Goal: Task Accomplishment & Management: Use online tool/utility

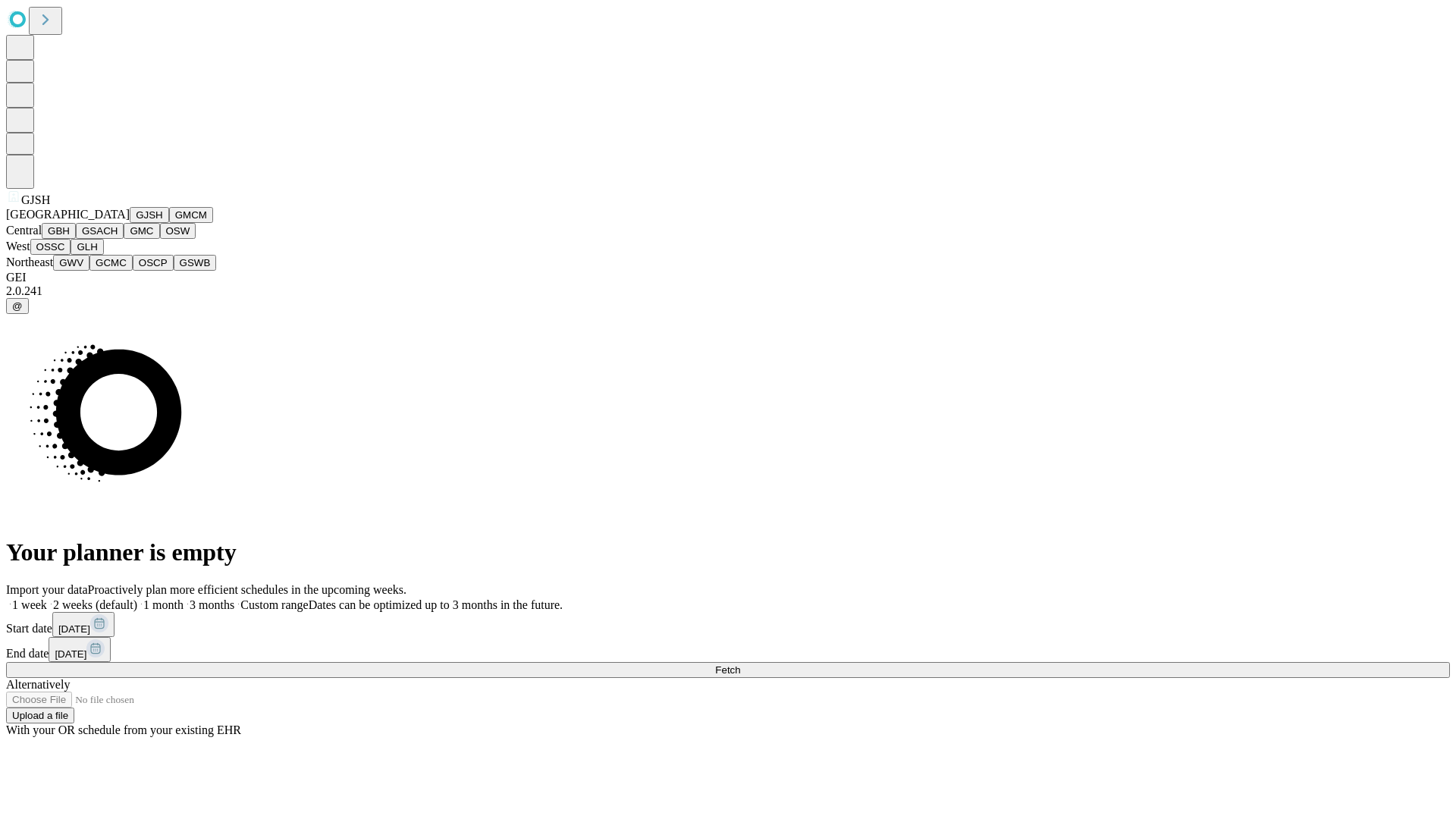
click at [130, 223] on button "GJSH" at bounding box center [149, 215] width 39 height 16
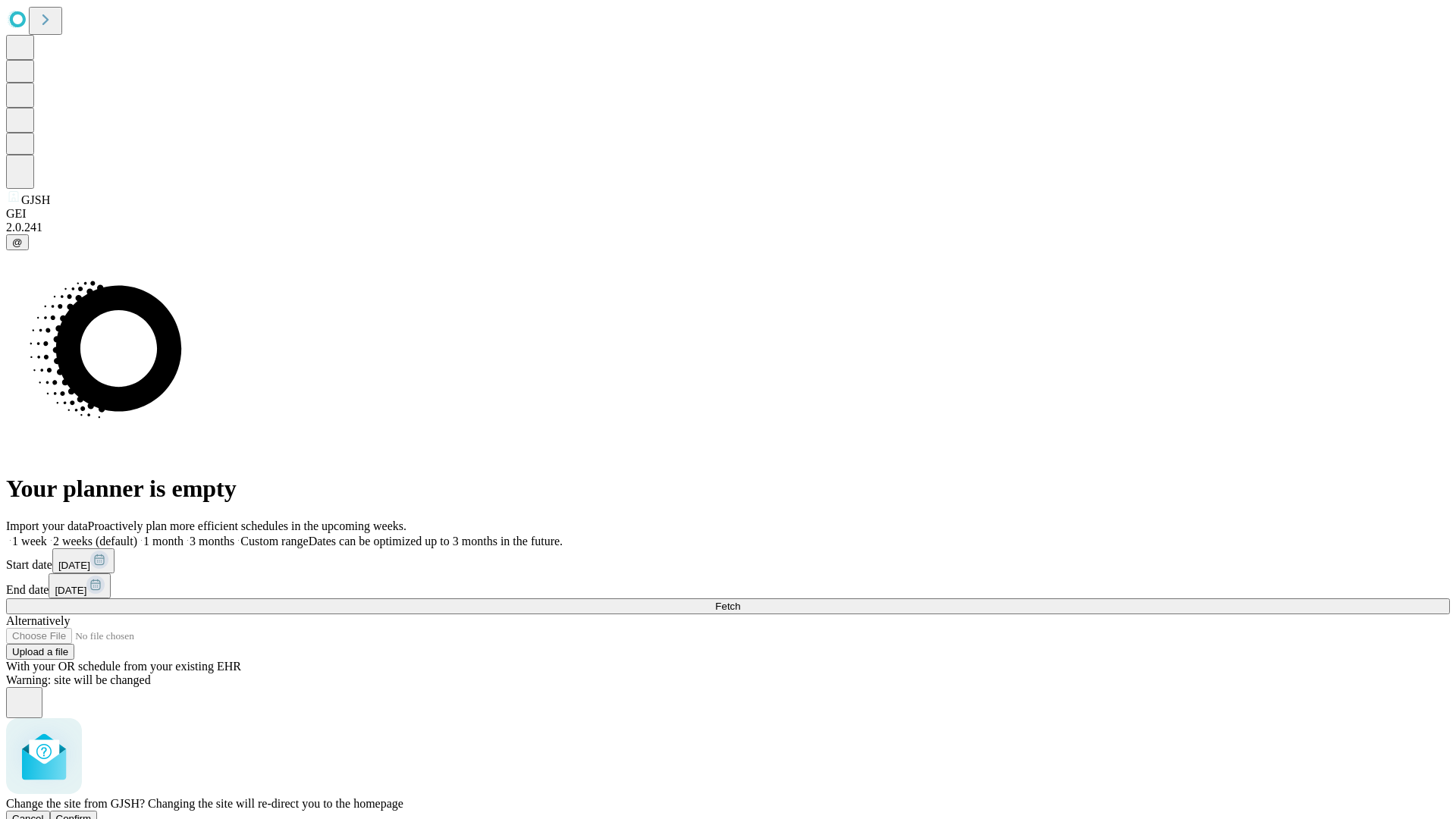
click at [92, 812] on span "Confirm" at bounding box center [73, 818] width 35 height 11
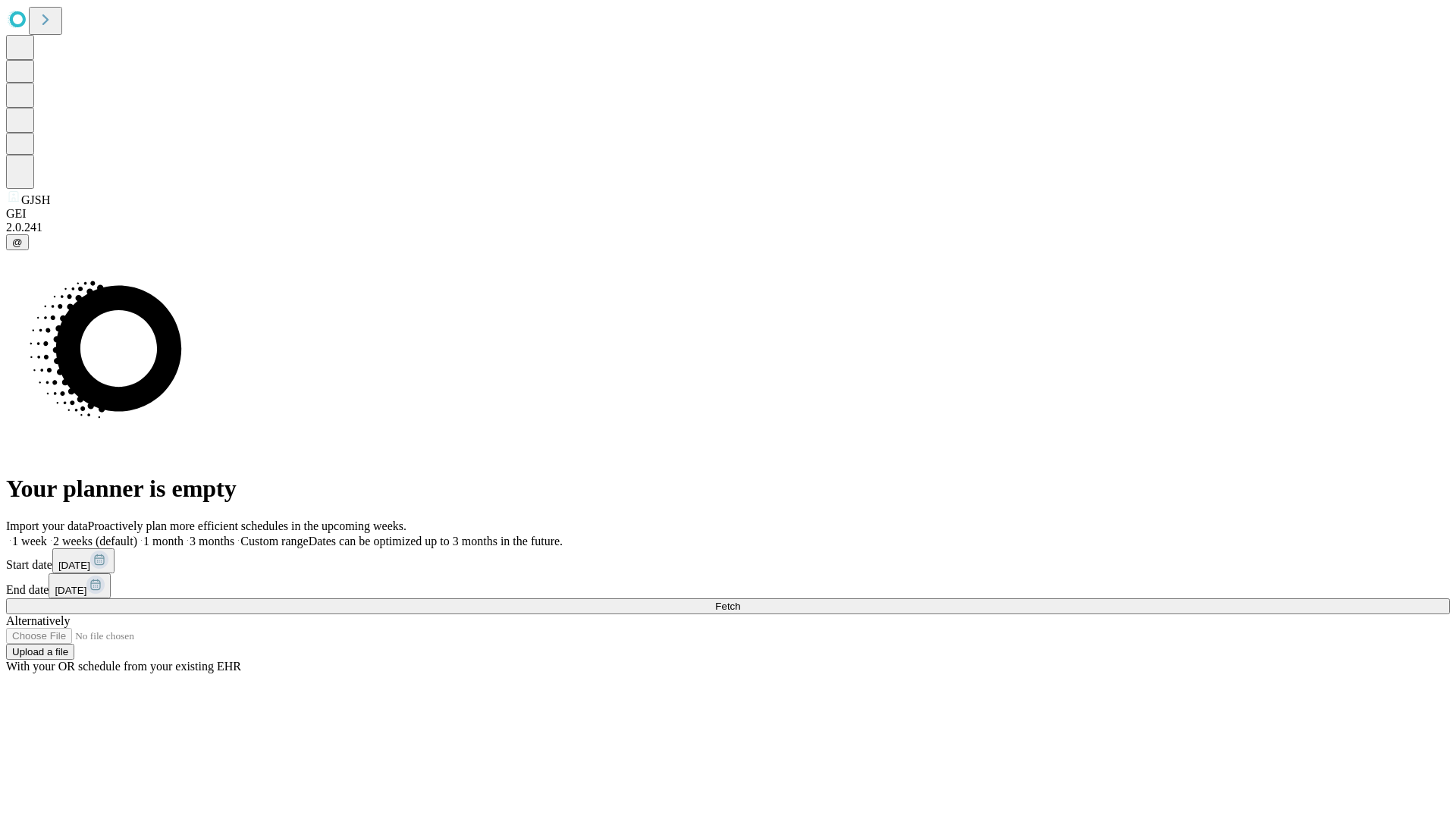
click at [183, 535] on label "1 month" at bounding box center [160, 542] width 47 height 13
click at [740, 601] on span "Fetch" at bounding box center [728, 606] width 25 height 11
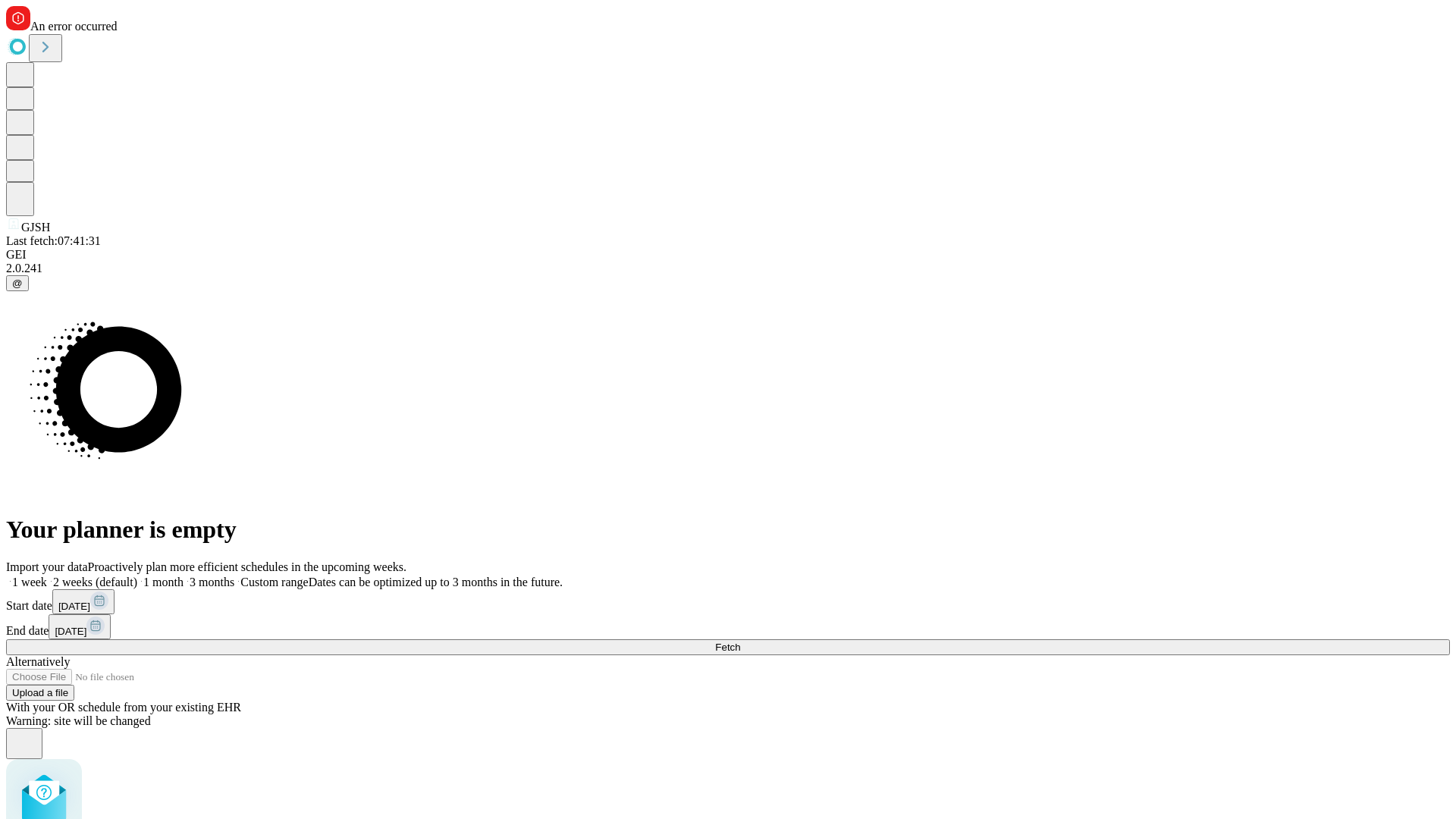
click at [183, 576] on label "1 month" at bounding box center [160, 583] width 47 height 13
click at [740, 642] on span "Fetch" at bounding box center [728, 647] width 25 height 11
click at [183, 576] on label "1 month" at bounding box center [160, 583] width 47 height 13
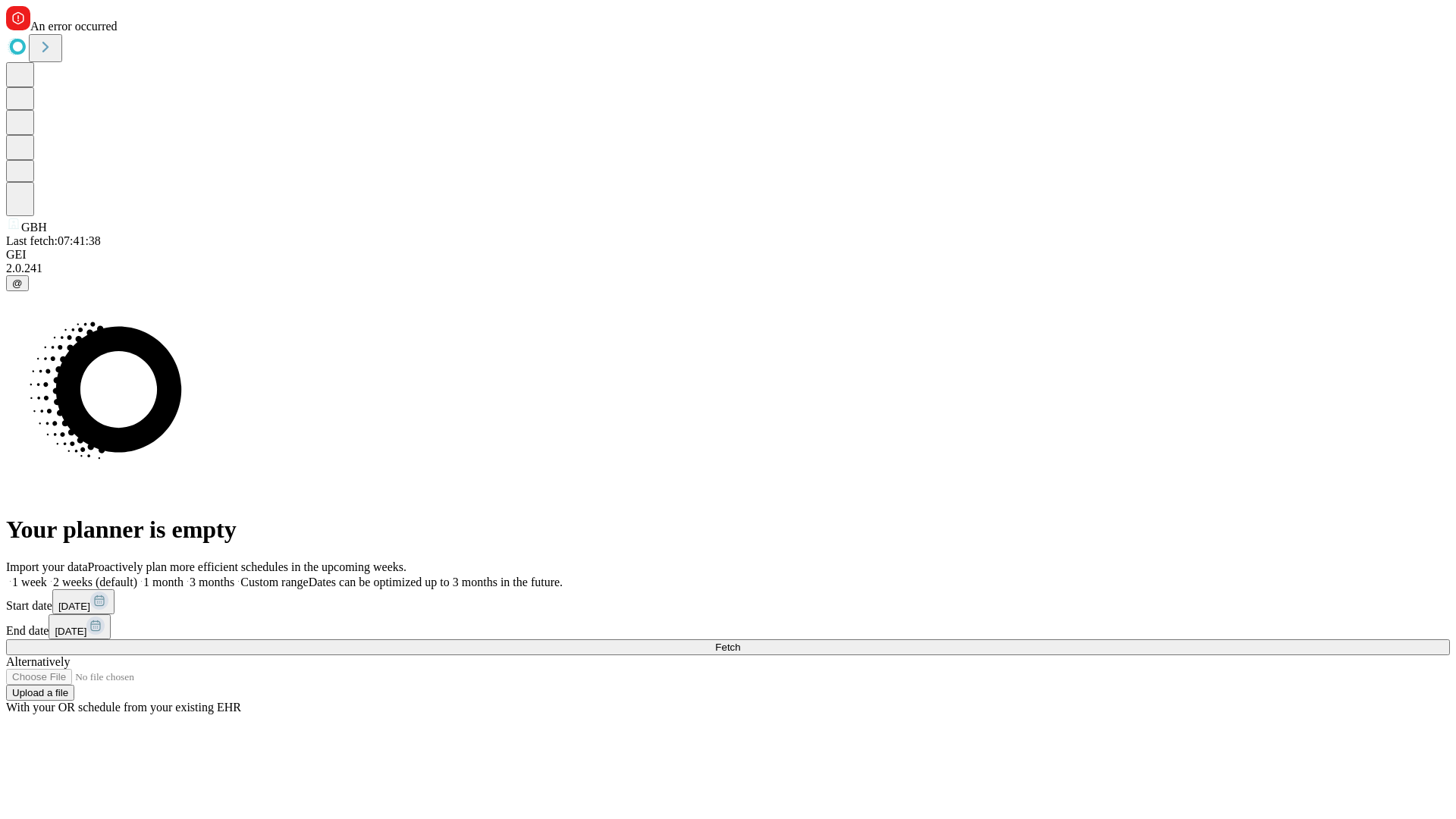
click at [740, 642] on span "Fetch" at bounding box center [728, 647] width 25 height 11
click at [183, 576] on label "1 month" at bounding box center [160, 583] width 47 height 13
click at [740, 642] on span "Fetch" at bounding box center [728, 647] width 25 height 11
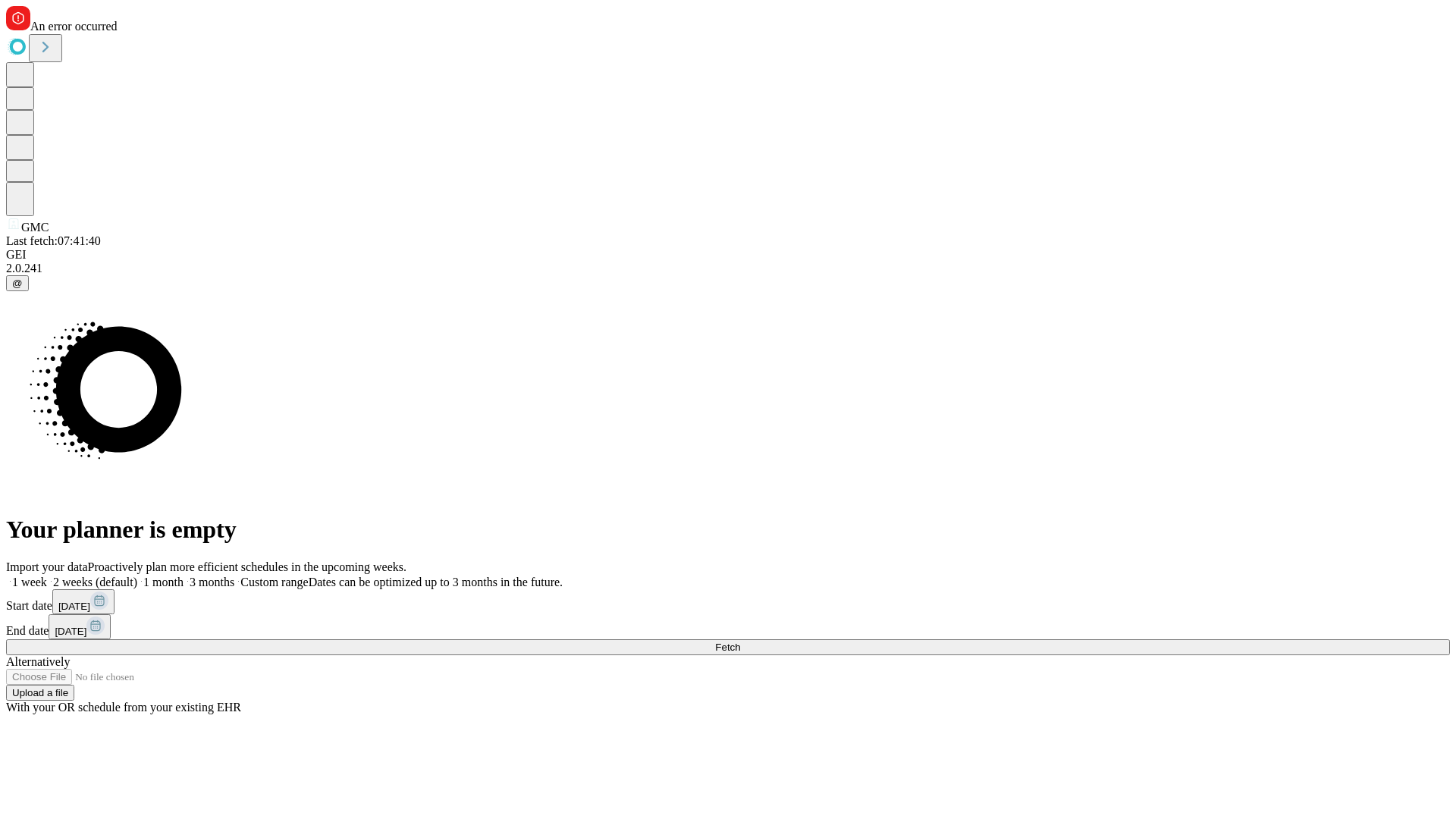
click at [183, 576] on label "1 month" at bounding box center [160, 583] width 47 height 13
click at [740, 642] on span "Fetch" at bounding box center [728, 647] width 25 height 11
click at [183, 576] on label "1 month" at bounding box center [160, 583] width 47 height 13
click at [740, 642] on span "Fetch" at bounding box center [728, 647] width 25 height 11
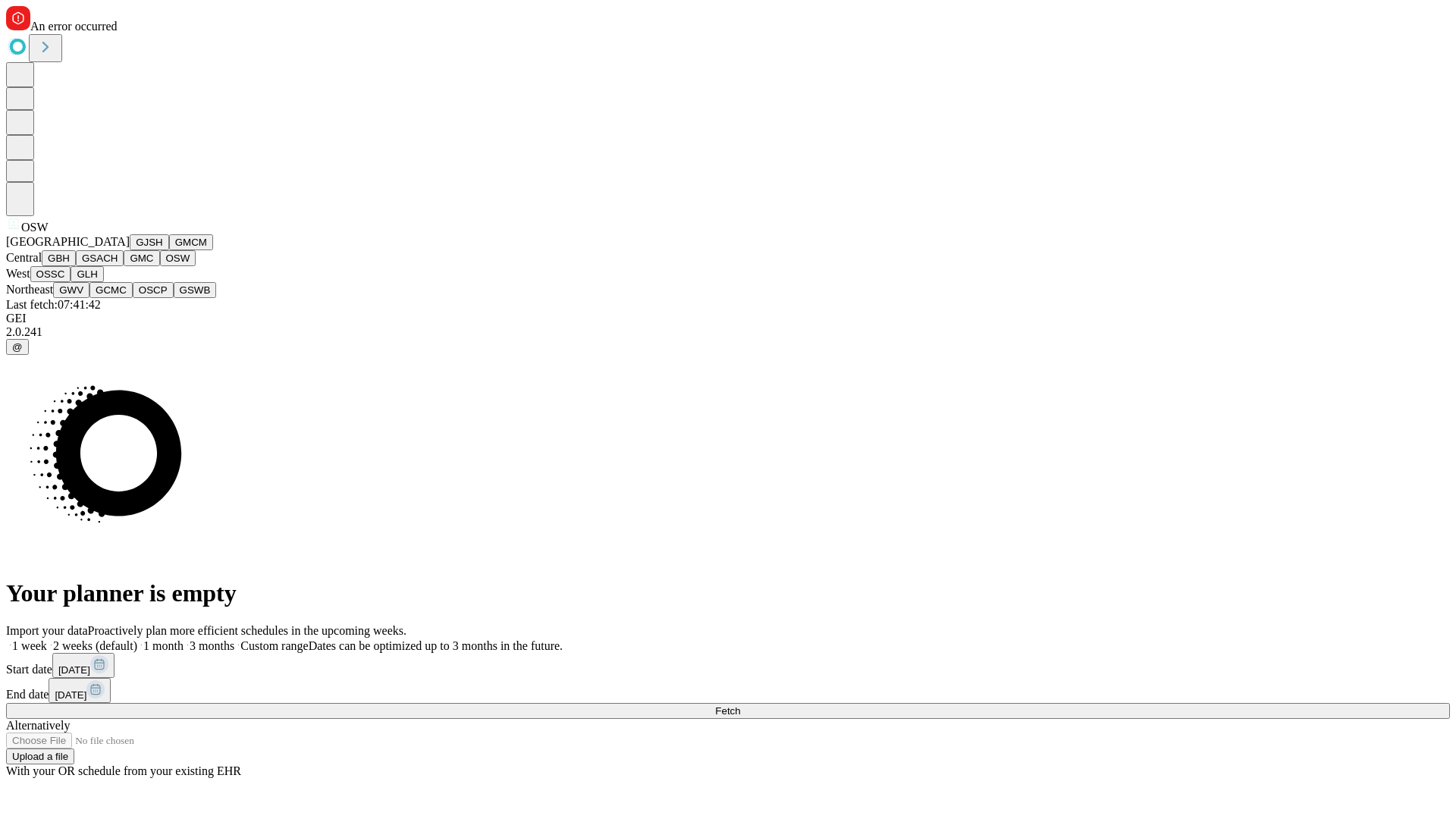
click at [72, 282] on button "OSSC" at bounding box center [51, 274] width 41 height 16
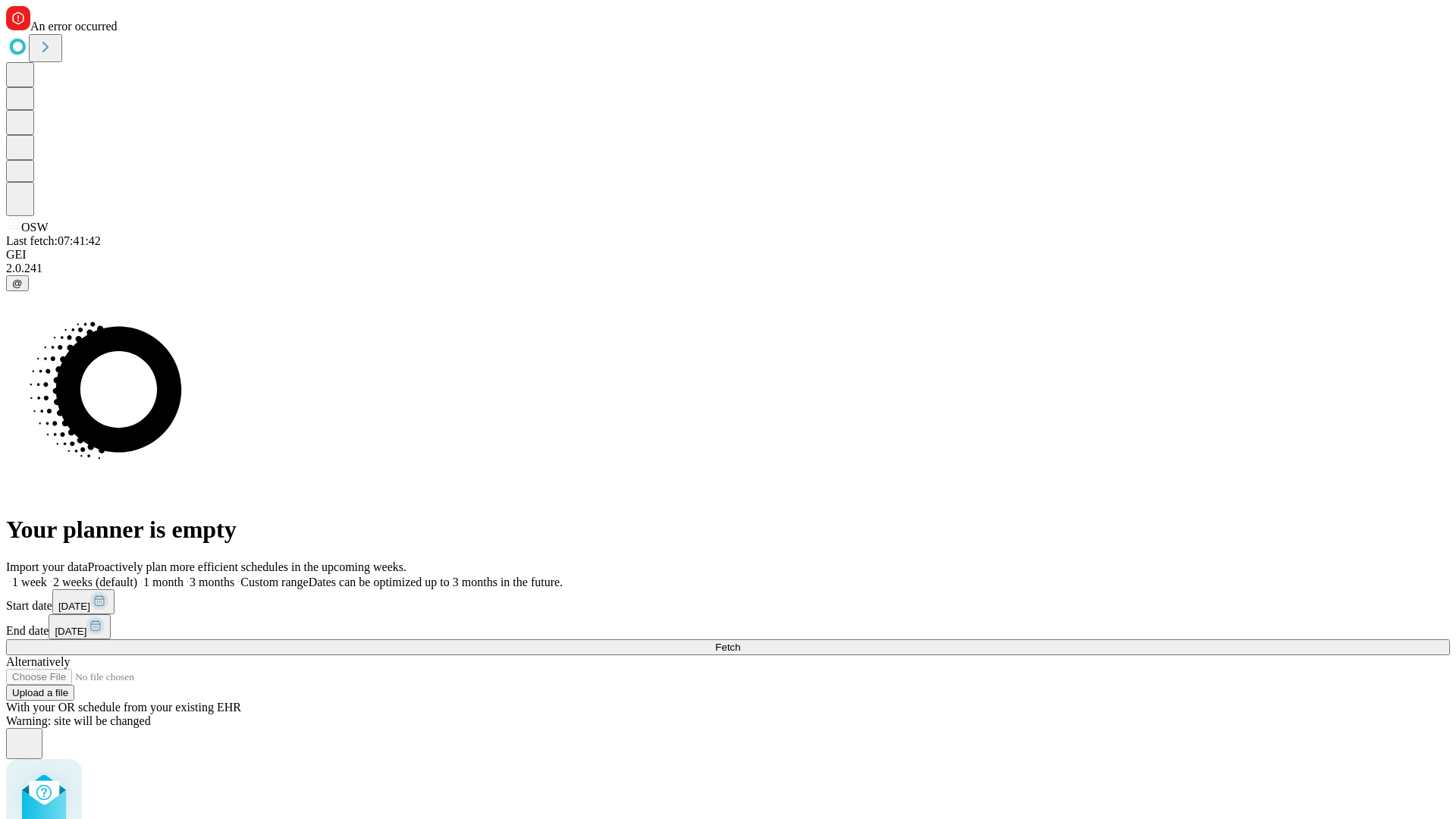
click at [183, 576] on label "1 month" at bounding box center [160, 583] width 47 height 13
click at [740, 642] on span "Fetch" at bounding box center [728, 647] width 25 height 11
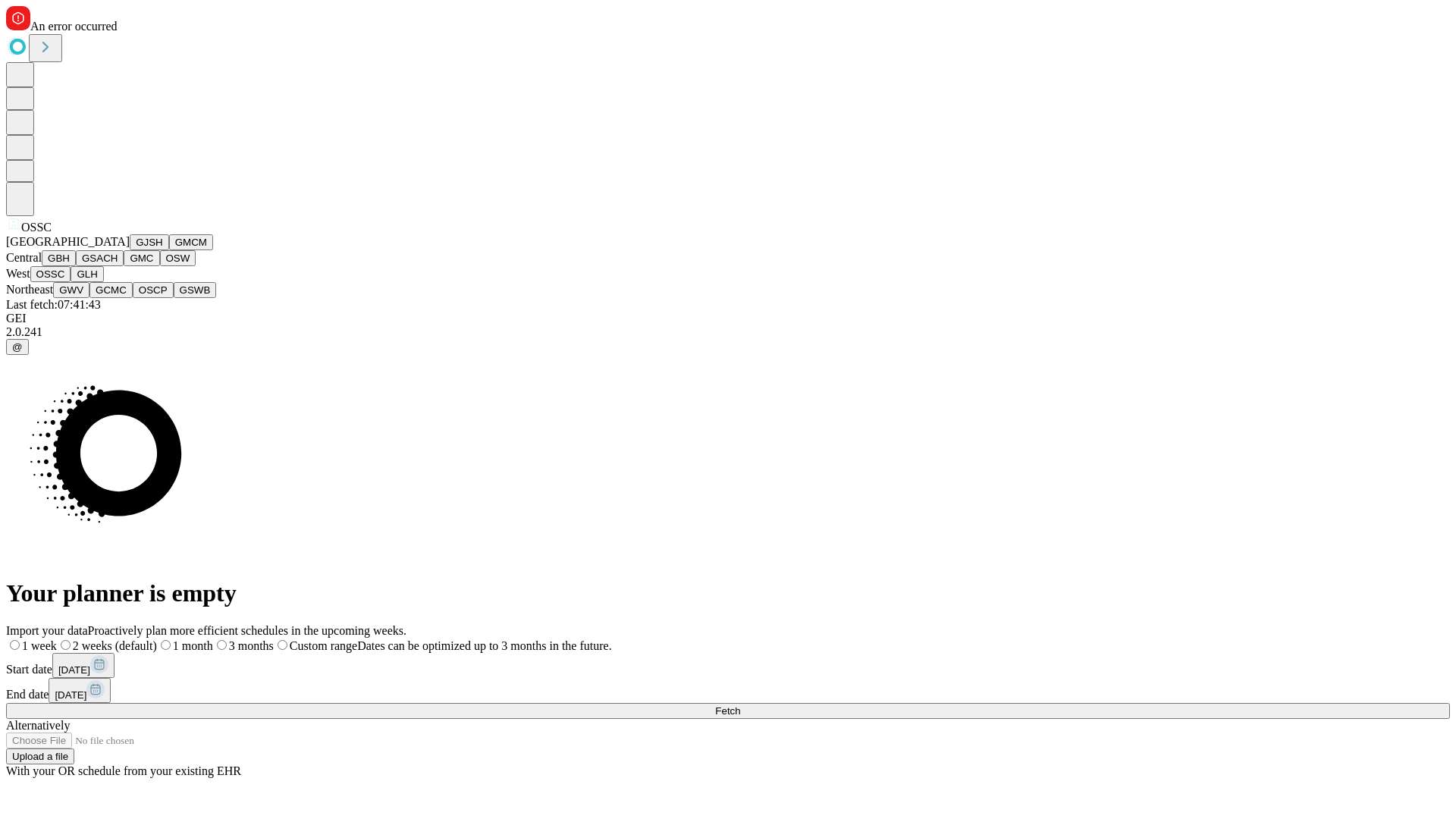
click at [103, 282] on button "GLH" at bounding box center [87, 274] width 32 height 16
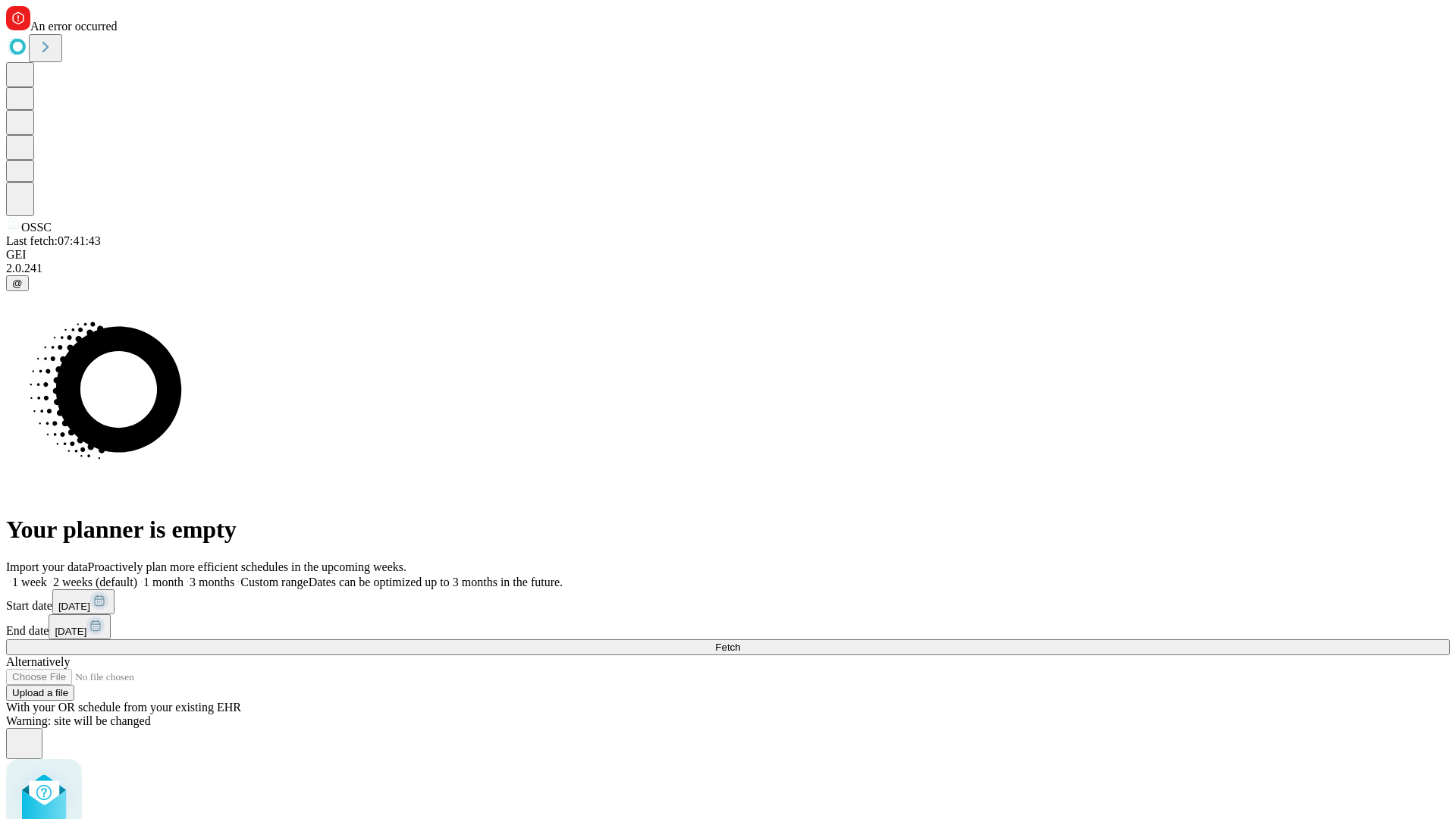
click at [183, 576] on label "1 month" at bounding box center [160, 583] width 47 height 13
click at [740, 642] on span "Fetch" at bounding box center [728, 647] width 25 height 11
click at [183, 576] on label "1 month" at bounding box center [160, 583] width 47 height 13
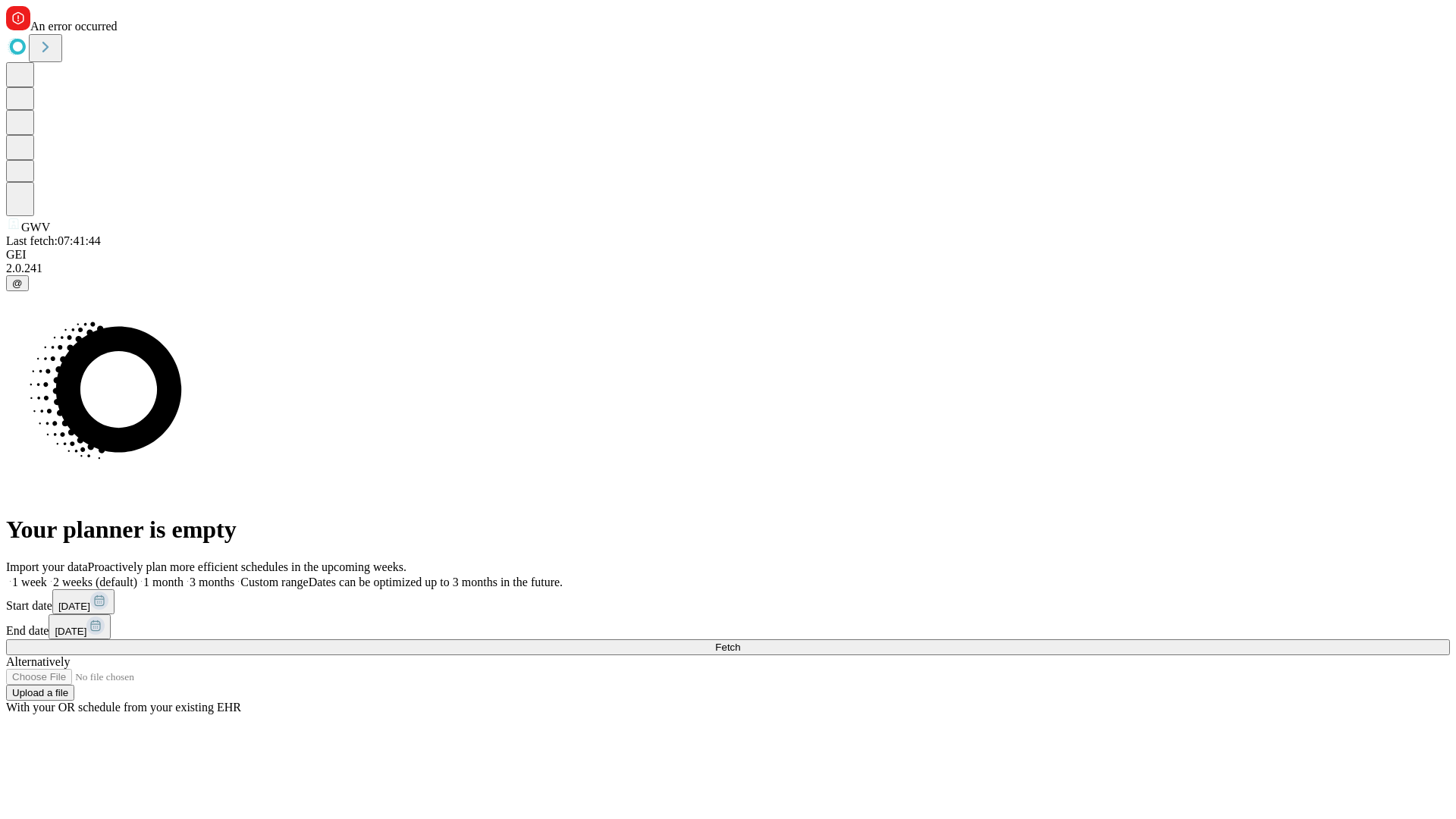
click at [740, 642] on span "Fetch" at bounding box center [728, 647] width 25 height 11
click at [183, 576] on label "1 month" at bounding box center [160, 583] width 47 height 13
click at [740, 642] on span "Fetch" at bounding box center [728, 647] width 25 height 11
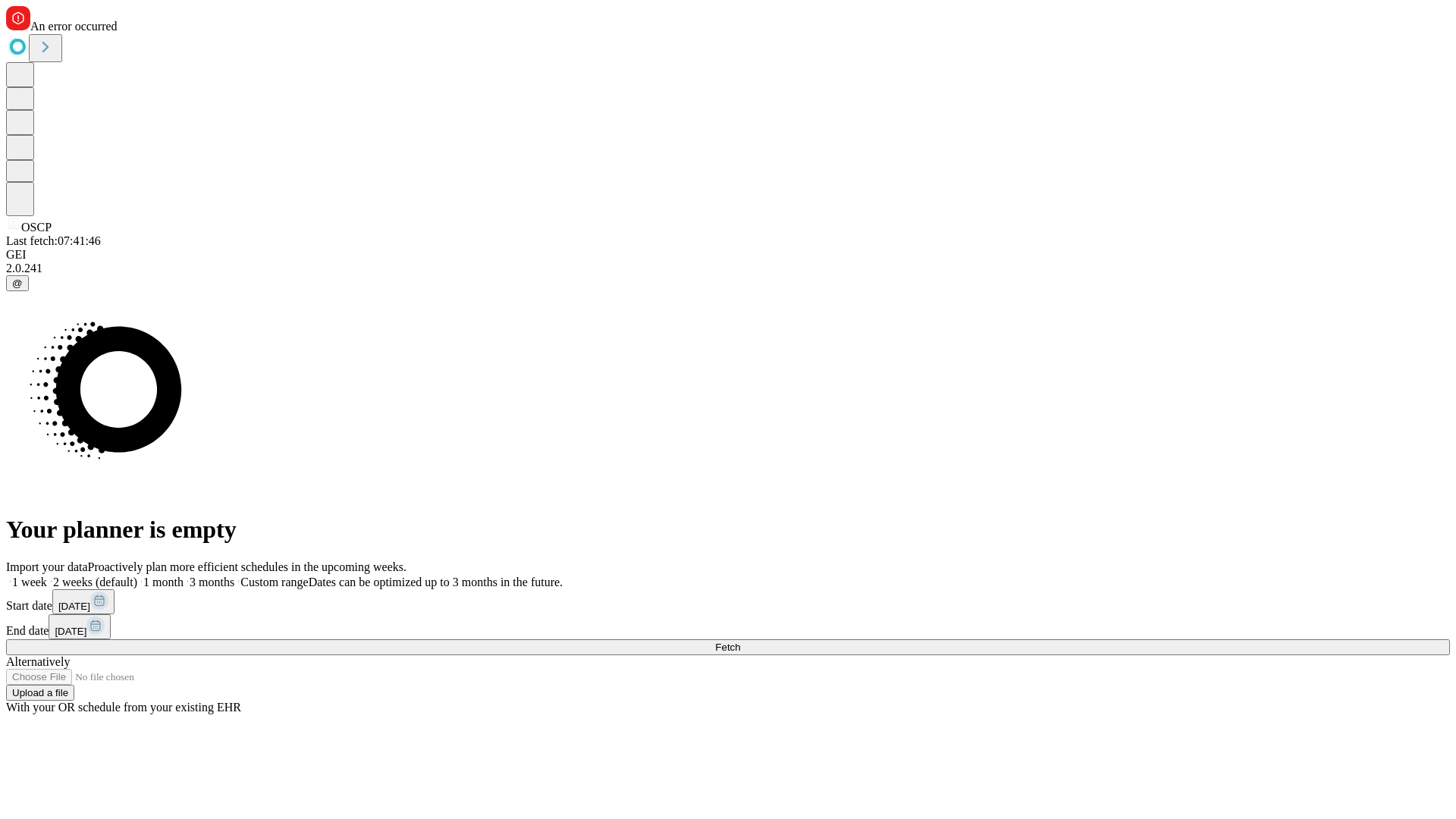
click at [183, 576] on label "1 month" at bounding box center [160, 583] width 47 height 13
click at [740, 642] on span "Fetch" at bounding box center [728, 647] width 25 height 11
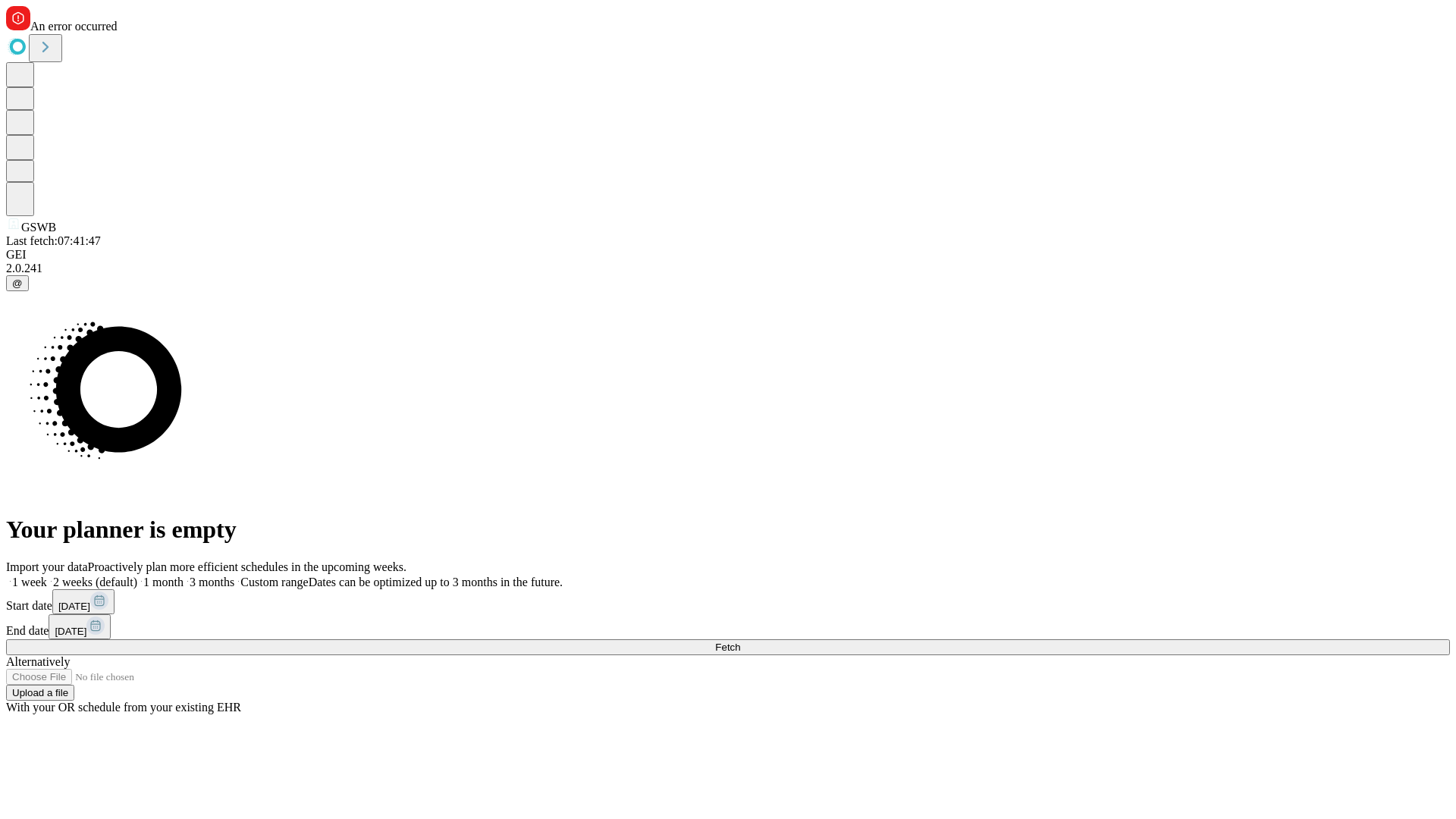
click at [183, 576] on label "1 month" at bounding box center [160, 583] width 47 height 13
click at [740, 642] on span "Fetch" at bounding box center [728, 647] width 25 height 11
